Goal: Task Accomplishment & Management: Use online tool/utility

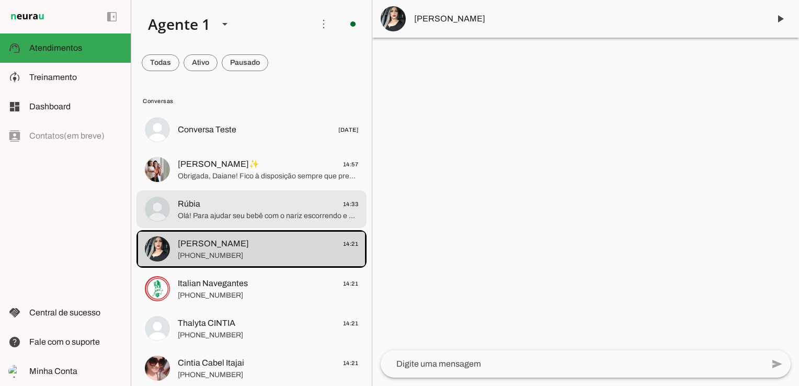
click at [256, 215] on span "Olá! Para ajudar seu bebê com o nariz escorrendo e um pouco de catarro, você po…" at bounding box center [268, 216] width 180 height 10
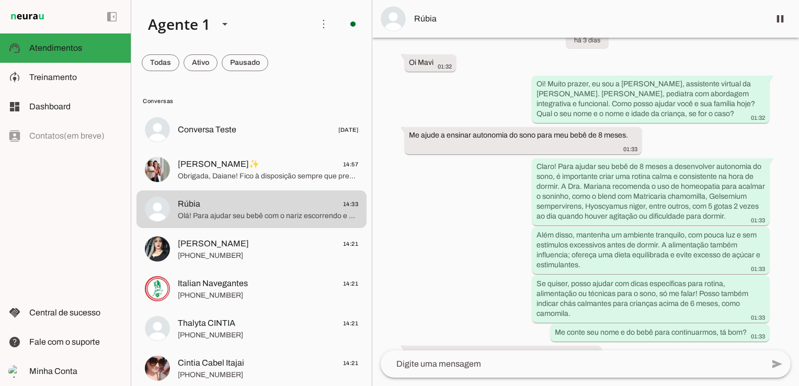
scroll to position [2314, 0]
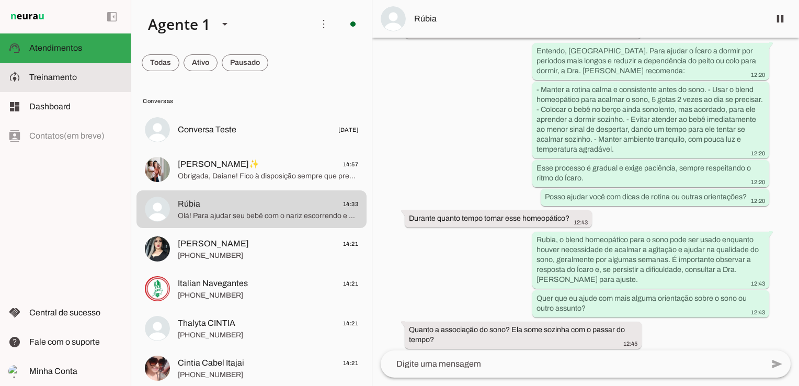
click at [67, 74] on span "Treinamento" at bounding box center [53, 77] width 48 height 9
